Goal: Find specific page/section: Find specific page/section

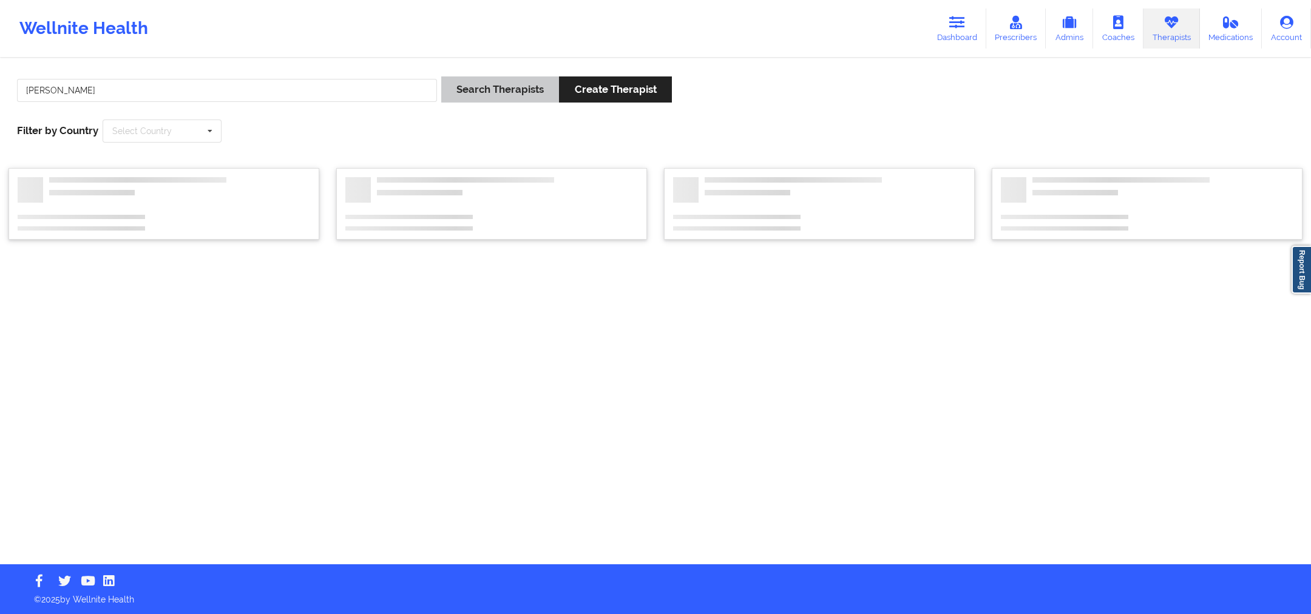
type input "[PERSON_NAME]"
click at [522, 92] on button "Search Therapists" at bounding box center [500, 89] width 118 height 26
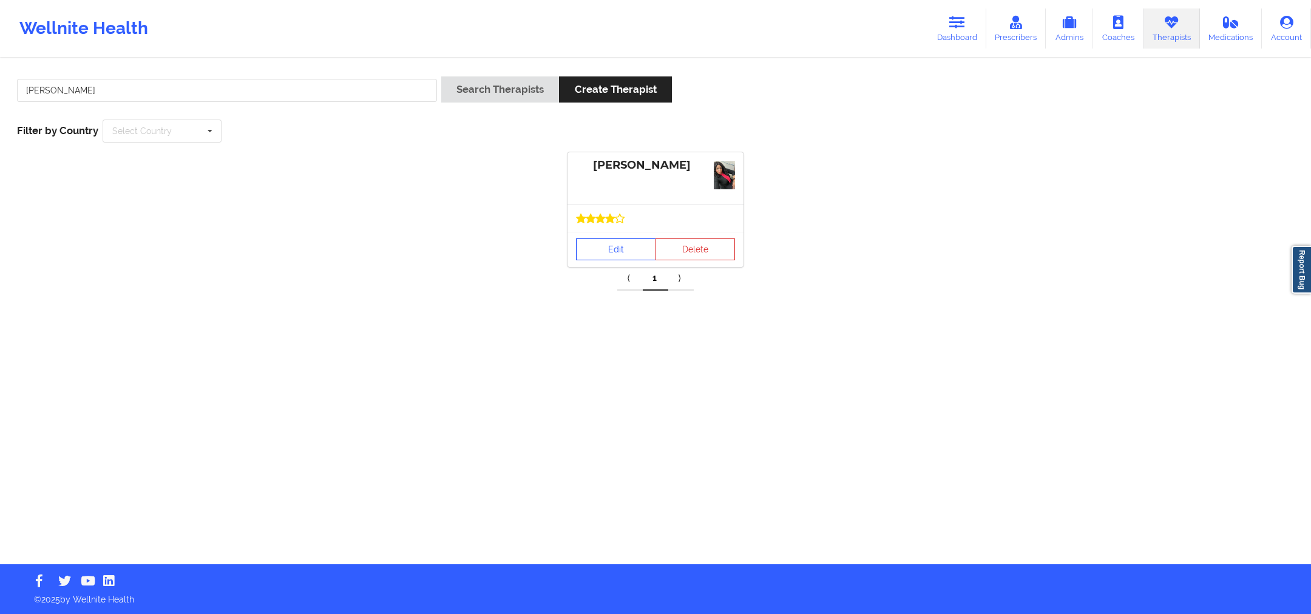
click at [632, 238] on link "Edit" at bounding box center [616, 249] width 80 height 22
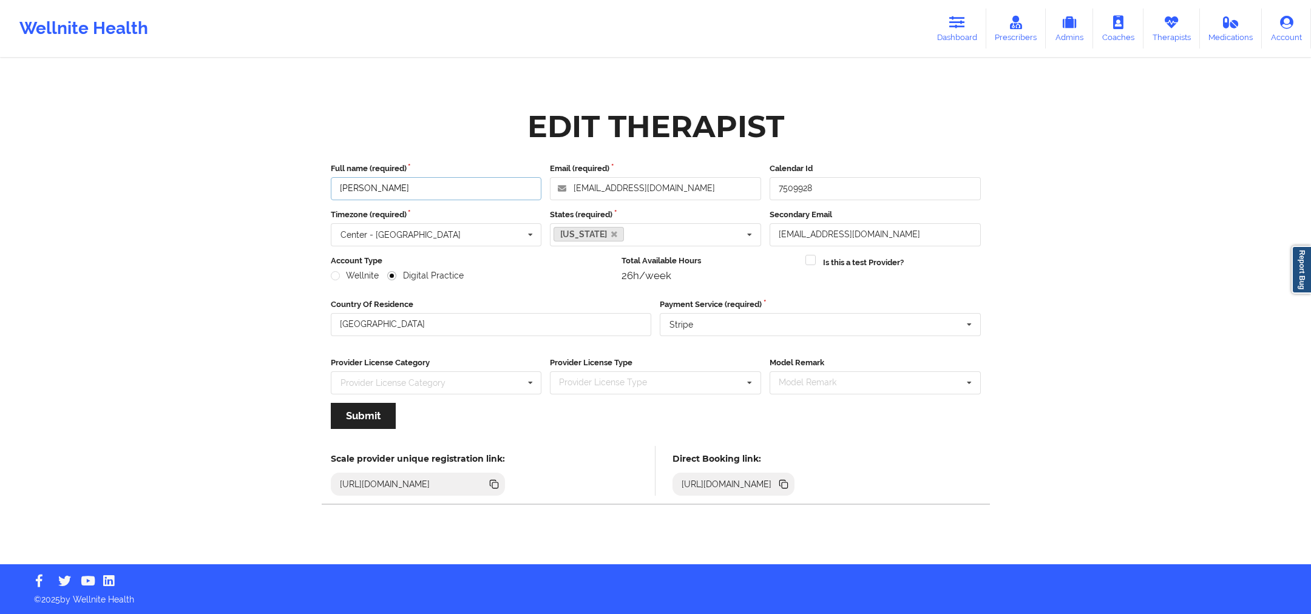
drag, startPoint x: 450, startPoint y: 189, endPoint x: 762, endPoint y: 1, distance: 364.2
click at [331, 199] on div "[PERSON_NAME]" at bounding box center [436, 188] width 211 height 23
click at [790, 484] on icon at bounding box center [783, 484] width 13 height 13
